Goal: Use online tool/utility: Use online tool/utility

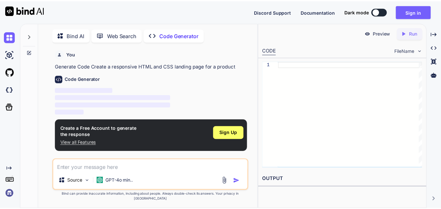
scroll to position [3, 0]
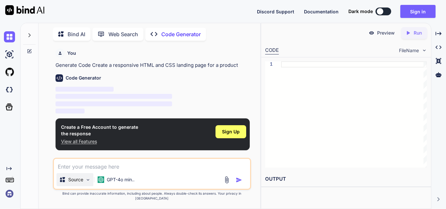
click at [87, 183] on img at bounding box center [88, 180] width 6 height 6
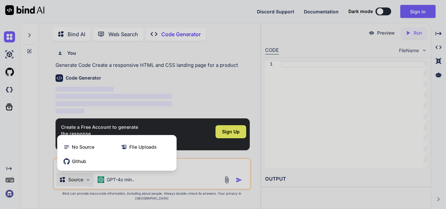
click at [85, 185] on div at bounding box center [223, 104] width 446 height 209
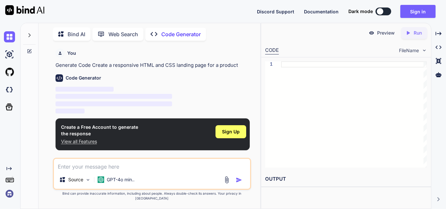
click at [85, 185] on div "Source" at bounding box center [74, 179] width 37 height 13
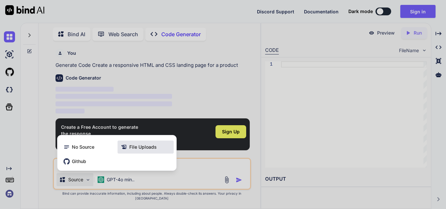
click at [144, 148] on div "File Uploads" at bounding box center [146, 147] width 56 height 13
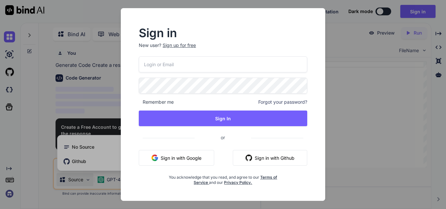
click at [90, 165] on div "Sign in New user? Sign up for free Remember me Forgot your password? Sign In or…" at bounding box center [223, 104] width 446 height 209
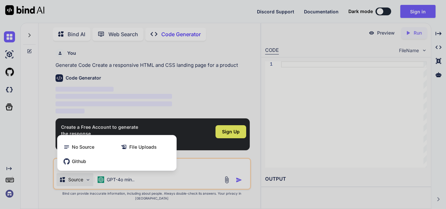
click at [184, 111] on div at bounding box center [223, 104] width 446 height 209
type textarea "x"
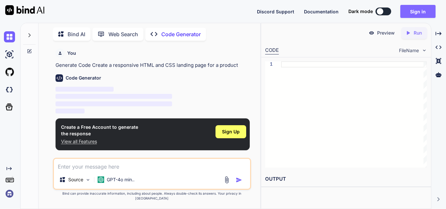
click at [413, 10] on button "Sign in" at bounding box center [417, 11] width 35 height 13
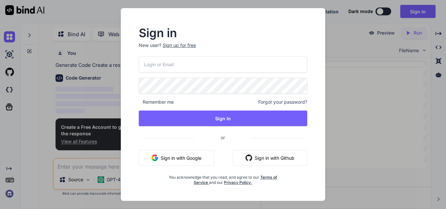
click at [184, 162] on button "Sign in with Google" at bounding box center [176, 158] width 75 height 16
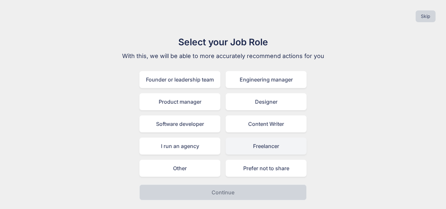
click at [259, 151] on div "Freelancer" at bounding box center [266, 146] width 81 height 17
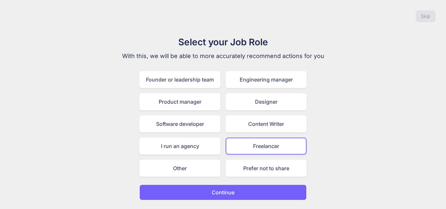
click at [245, 190] on button "Continue" at bounding box center [222, 193] width 167 height 16
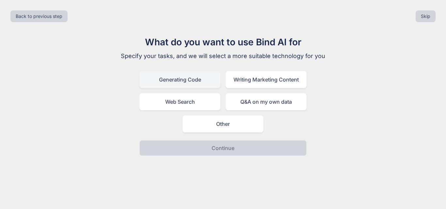
click at [202, 78] on div "Generating Code" at bounding box center [179, 79] width 81 height 17
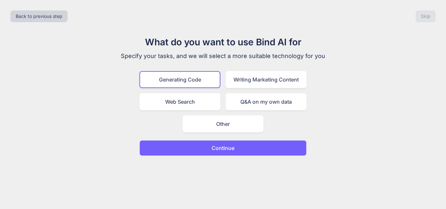
click at [205, 153] on button "Continue" at bounding box center [222, 148] width 167 height 16
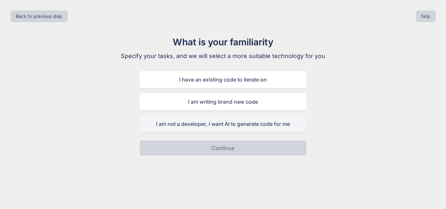
click at [215, 126] on div "I am not a developer, I want AI to generate code for me" at bounding box center [222, 124] width 167 height 17
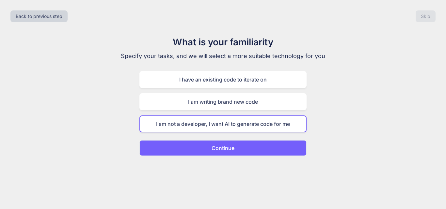
click at [215, 146] on p "Continue" at bounding box center [223, 148] width 23 height 8
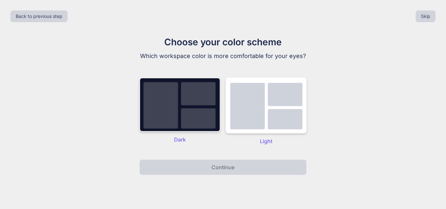
click at [200, 106] on img at bounding box center [179, 105] width 81 height 54
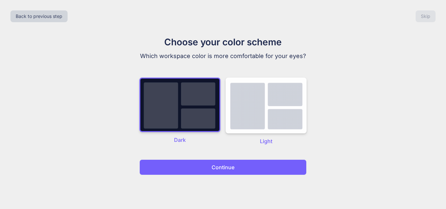
click at [206, 168] on button "Continue" at bounding box center [222, 168] width 167 height 16
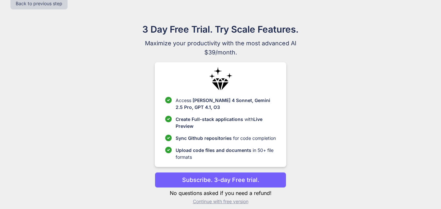
scroll to position [19, 0]
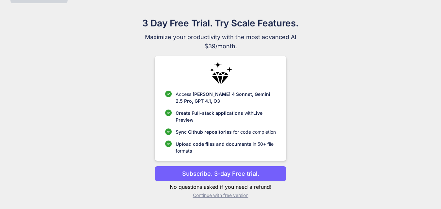
click at [216, 193] on p "Continue with free version" at bounding box center [221, 195] width 132 height 7
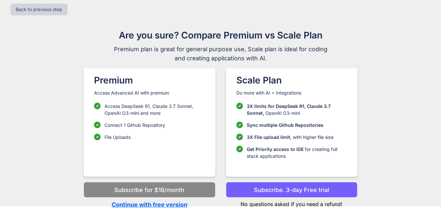
scroll to position [7, 0]
click at [167, 206] on p "Continue with free version" at bounding box center [150, 204] width 132 height 9
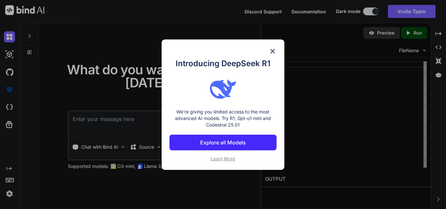
click at [272, 51] on img at bounding box center [273, 51] width 8 height 8
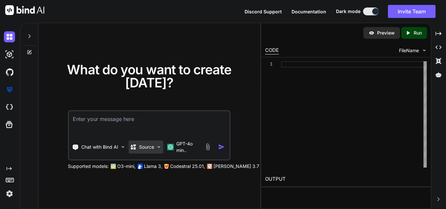
click at [148, 150] on p "Source" at bounding box center [146, 147] width 15 height 7
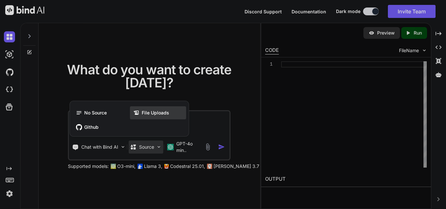
click at [142, 115] on span "File Uploads" at bounding box center [155, 113] width 27 height 7
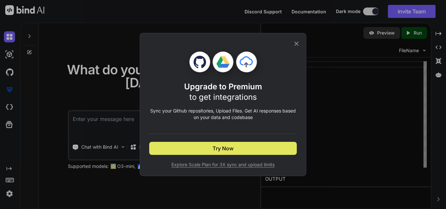
click at [217, 149] on span "Try Now" at bounding box center [223, 149] width 21 height 8
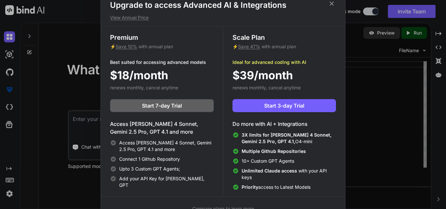
click at [329, 6] on icon at bounding box center [331, 3] width 7 height 7
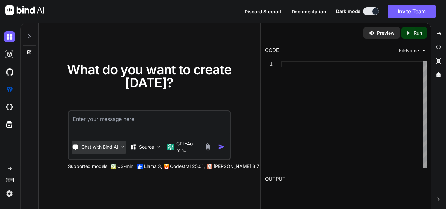
click at [98, 143] on div "Chat with Bind AI" at bounding box center [99, 147] width 55 height 13
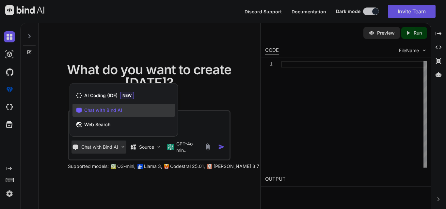
click at [103, 111] on span "Chat with Bind AI" at bounding box center [103, 110] width 38 height 7
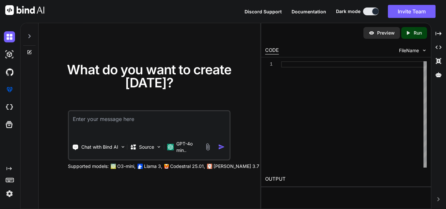
click at [102, 122] on textarea at bounding box center [149, 123] width 161 height 24
click at [206, 148] on img at bounding box center [208, 147] width 8 height 8
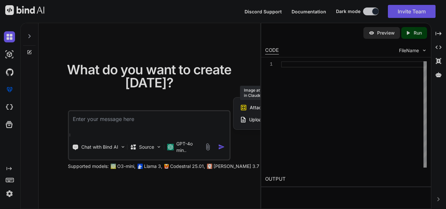
click at [255, 111] on span "Attach Images" at bounding box center [265, 107] width 31 height 7
click at [251, 119] on span "Upload Documents and Code Files" at bounding box center [286, 120] width 74 height 7
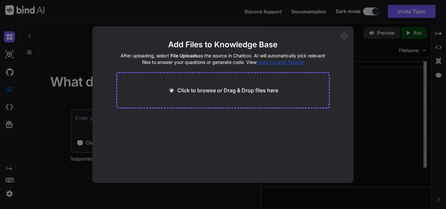
click at [211, 96] on div "Click to browse or Drag & Drop files here" at bounding box center [223, 90] width 214 height 37
click at [209, 89] on p "Click to browse or Drag & Drop files here" at bounding box center [227, 91] width 101 height 8
click at [69, 127] on div "Add Files to Knowledge Base After uploading, select File Uploads as the source …" at bounding box center [223, 104] width 446 height 209
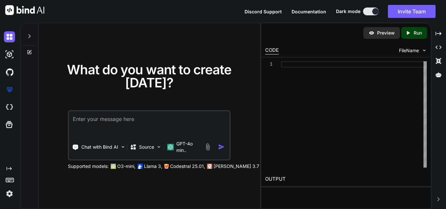
click at [206, 146] on img at bounding box center [208, 147] width 8 height 8
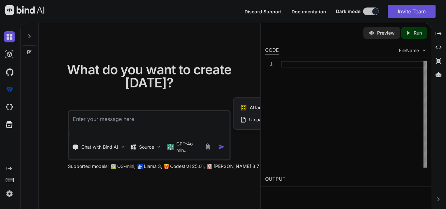
click at [253, 119] on span "Upload Documents and Code Files" at bounding box center [286, 120] width 74 height 7
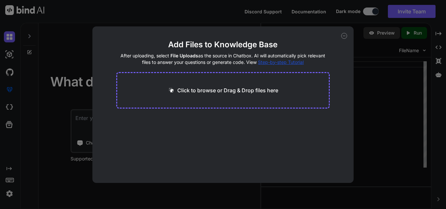
click at [245, 89] on p "Click to browse or Drag & Drop files here" at bounding box center [227, 91] width 101 height 8
click at [347, 32] on div "Add Files to Knowledge Base After uploading, select File Uploads as the source …" at bounding box center [222, 104] width 261 height 157
click at [344, 37] on icon at bounding box center [344, 36] width 6 height 6
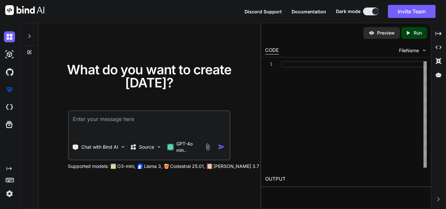
click at [205, 149] on img at bounding box center [208, 147] width 8 height 8
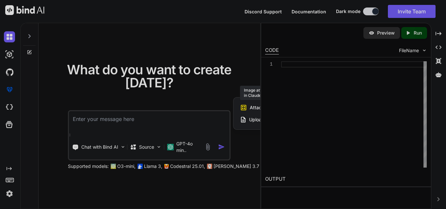
click at [254, 108] on span "Attach Images" at bounding box center [265, 107] width 31 height 7
click at [124, 169] on div at bounding box center [223, 104] width 446 height 209
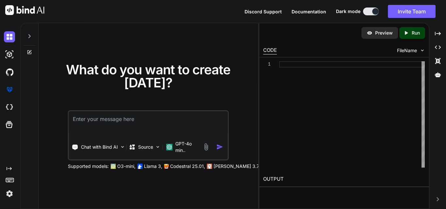
drag, startPoint x: 261, startPoint y: 165, endPoint x: 279, endPoint y: 166, distance: 18.0
click at [279, 166] on div "What do you want to create today? Chat with Bind AI Source GPT-4o min.. Support…" at bounding box center [233, 116] width 426 height 186
click at [82, 122] on textarea at bounding box center [148, 123] width 159 height 24
click at [205, 146] on img at bounding box center [206, 147] width 8 height 8
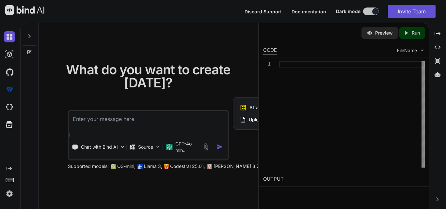
click at [225, 167] on div at bounding box center [223, 104] width 446 height 209
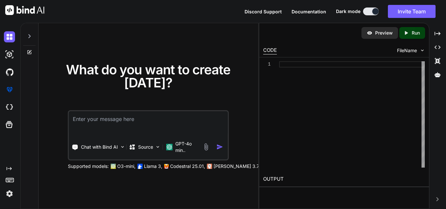
click at [191, 84] on h1 "What do you want to create today?" at bounding box center [148, 76] width 201 height 26
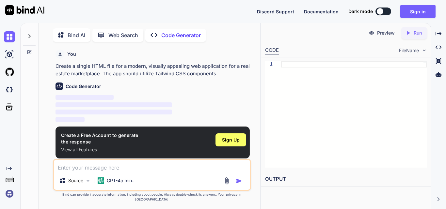
scroll to position [3, 0]
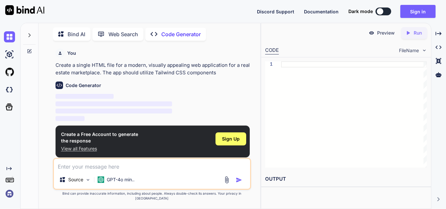
click at [227, 189] on div "Source GPT-4o min.." at bounding box center [152, 181] width 196 height 16
type textarea "x"
click at [225, 184] on img at bounding box center [227, 180] width 8 height 8
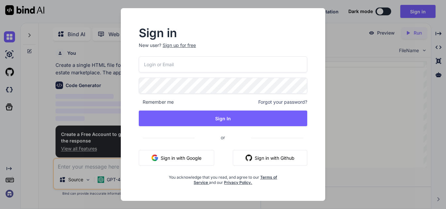
click at [341, 57] on div "Sign in New user? Sign up for free Remember me Forgot your password? Sign In or…" at bounding box center [223, 104] width 446 height 209
